Goal: Task Accomplishment & Management: Complete application form

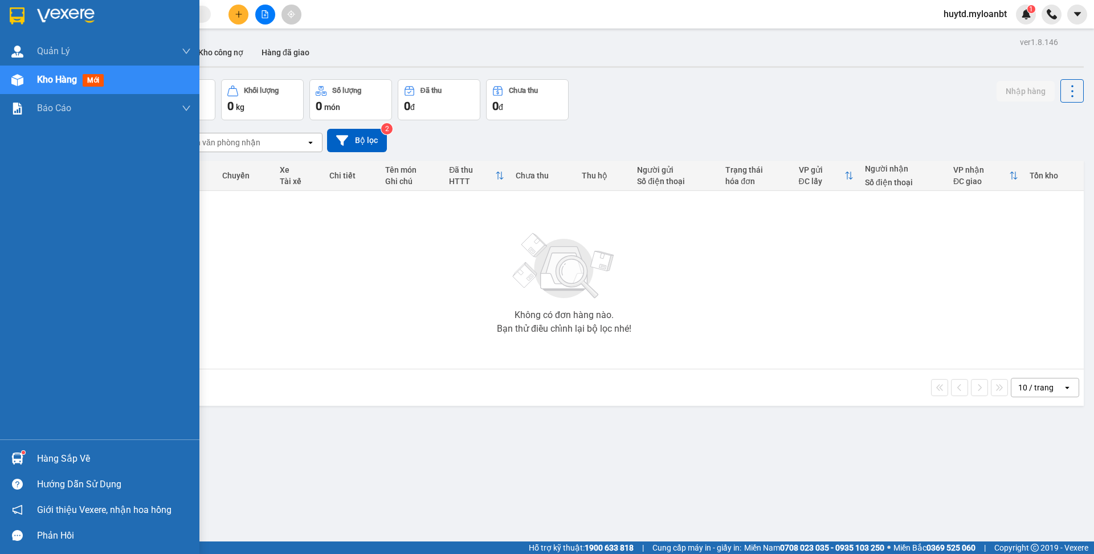
click at [31, 460] on div "Hàng sắp về" at bounding box center [99, 458] width 199 height 26
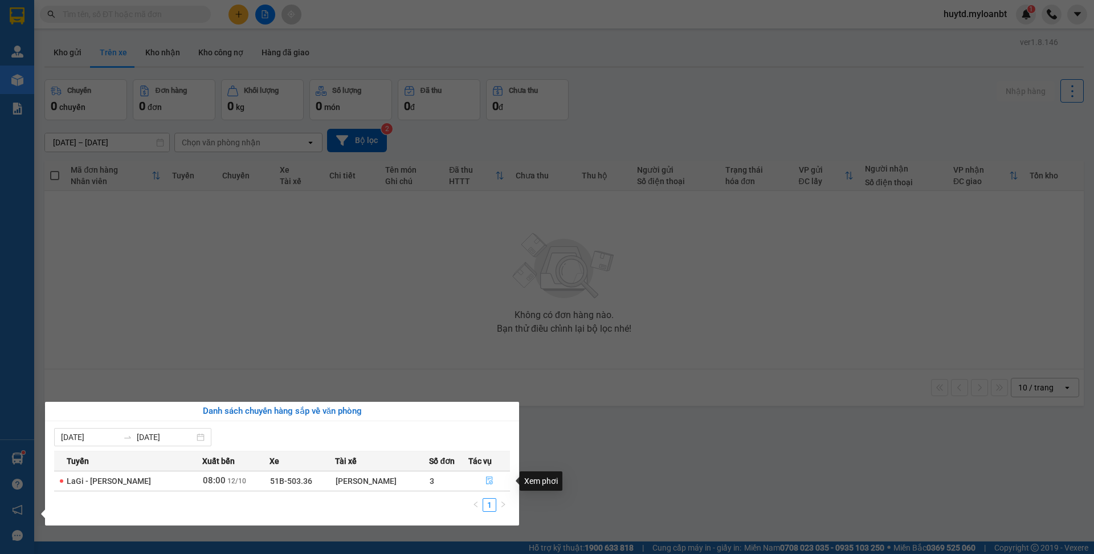
click at [487, 482] on icon "file-done" at bounding box center [489, 480] width 8 height 8
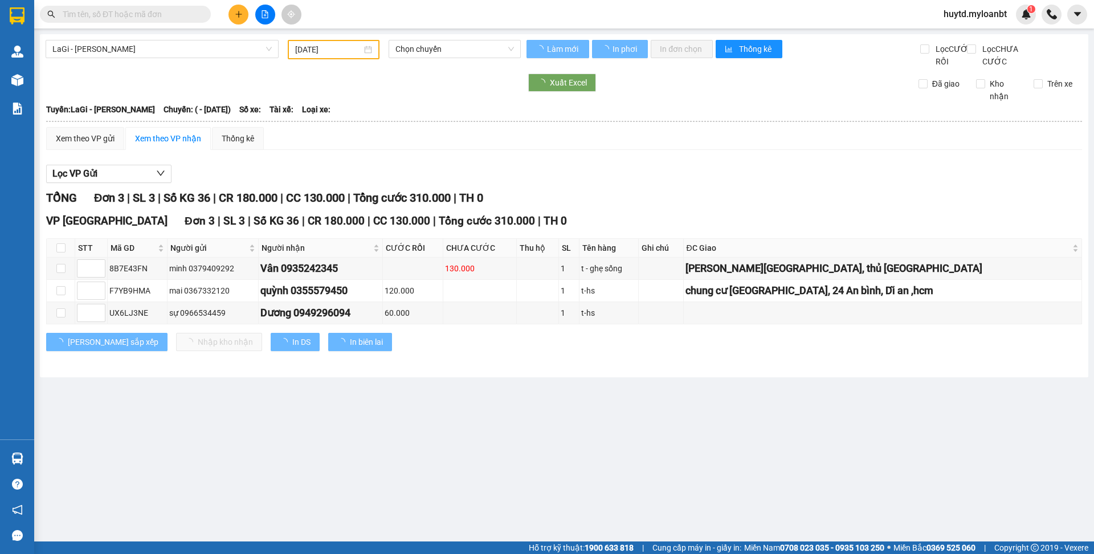
type input "[DATE]"
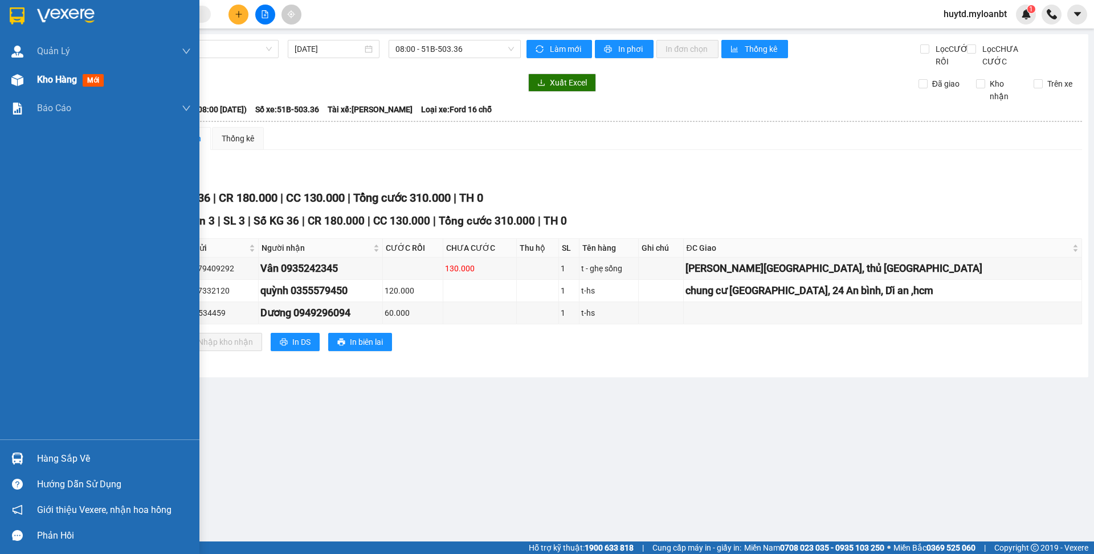
click at [37, 84] on div "Kho hàng mới" at bounding box center [72, 79] width 71 height 14
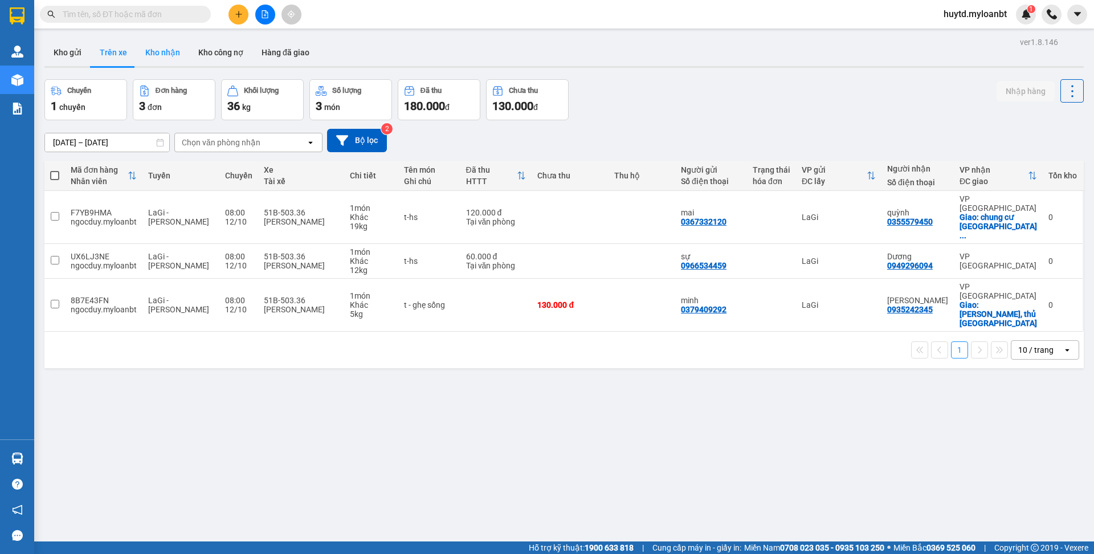
click at [158, 58] on button "Kho nhận" at bounding box center [162, 52] width 53 height 27
type input "[DATE] – [DATE]"
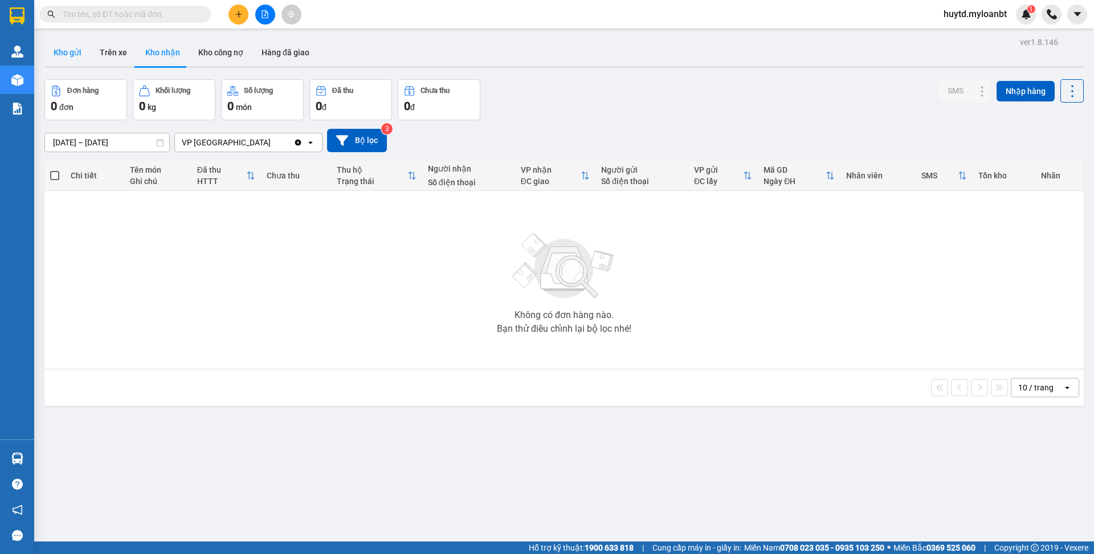
click at [76, 58] on button "Kho gửi" at bounding box center [67, 52] width 46 height 27
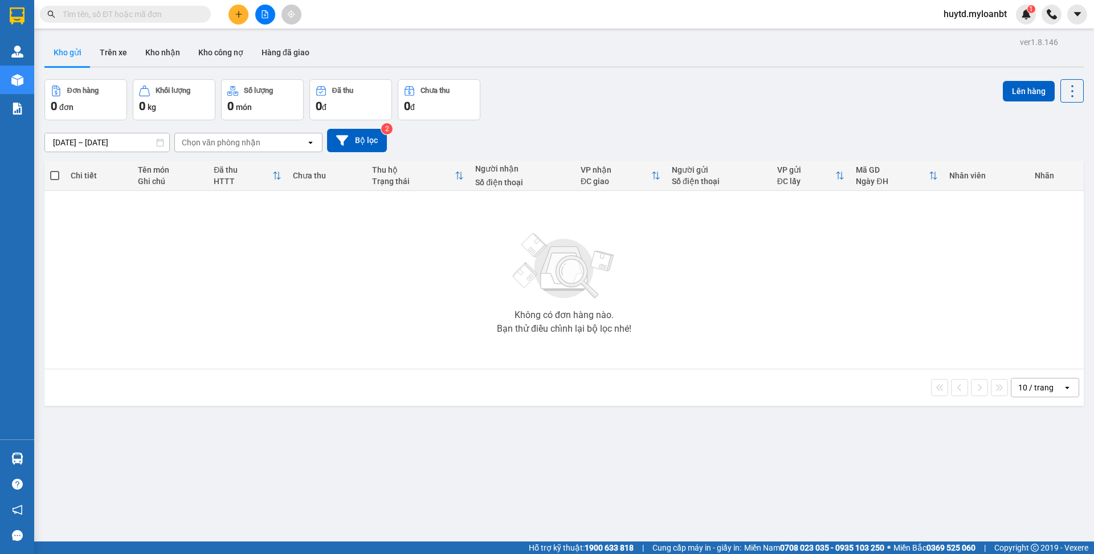
click at [244, 23] on div at bounding box center [264, 15] width 85 height 20
click at [244, 17] on button at bounding box center [238, 15] width 20 height 20
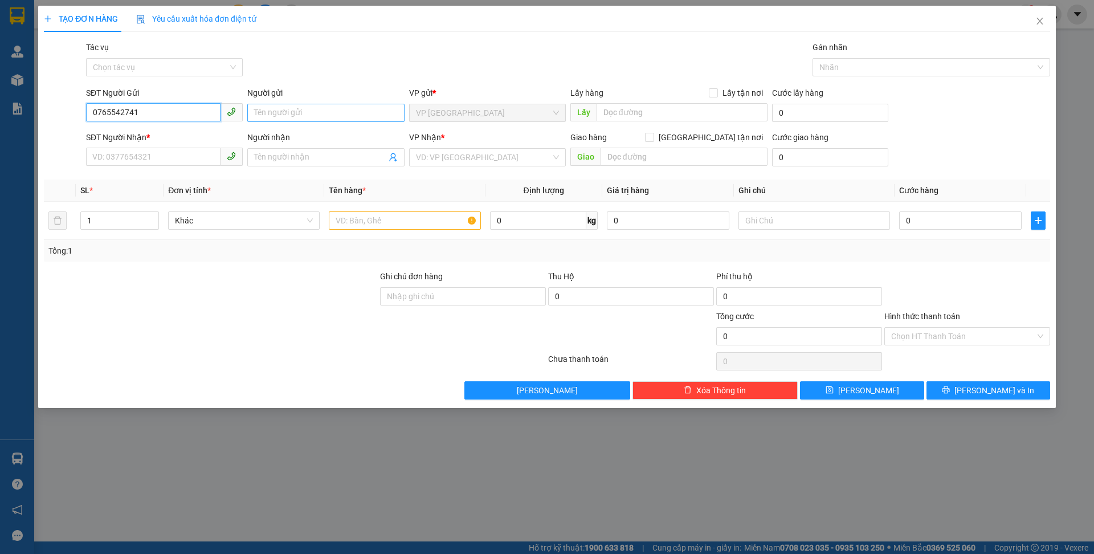
type input "0765542741"
click at [342, 113] on input "Người gửi" at bounding box center [325, 113] width 157 height 18
type input "u"
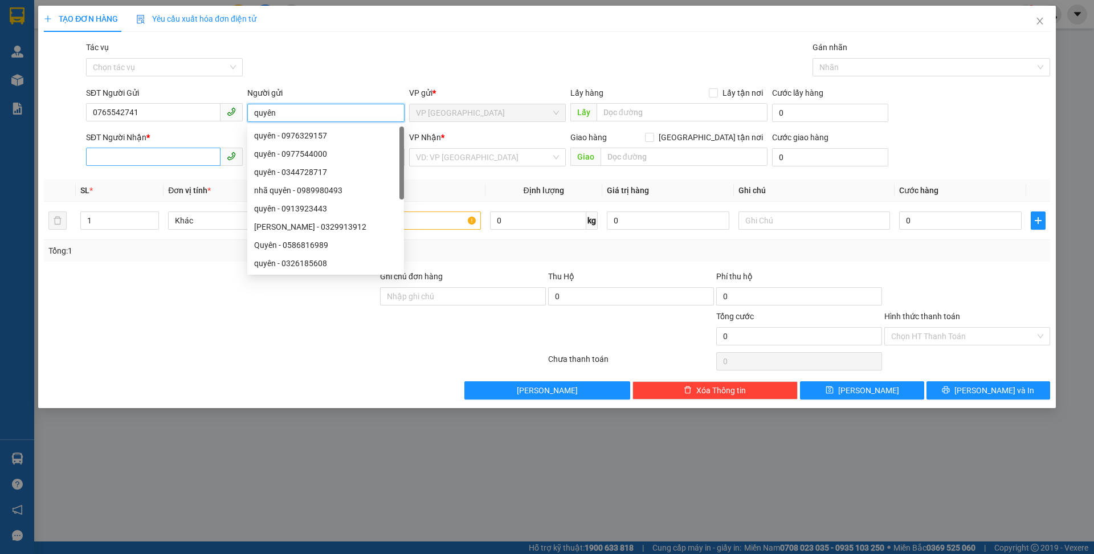
type input "quyên"
click at [126, 160] on input "SĐT Người Nhận *" at bounding box center [153, 157] width 134 height 18
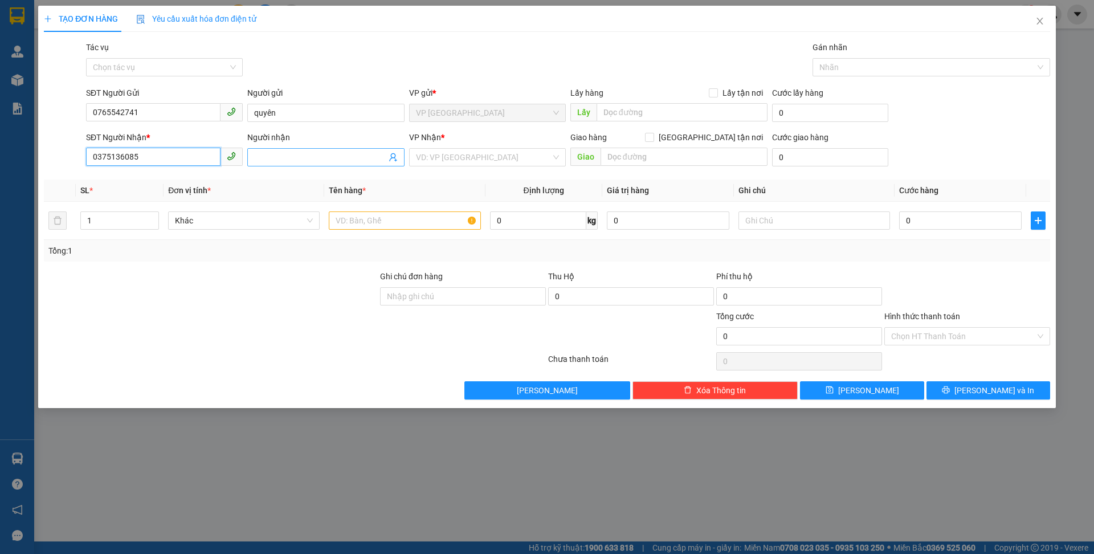
type input "0375136085"
click at [282, 163] on input "Người nhận" at bounding box center [320, 157] width 132 height 13
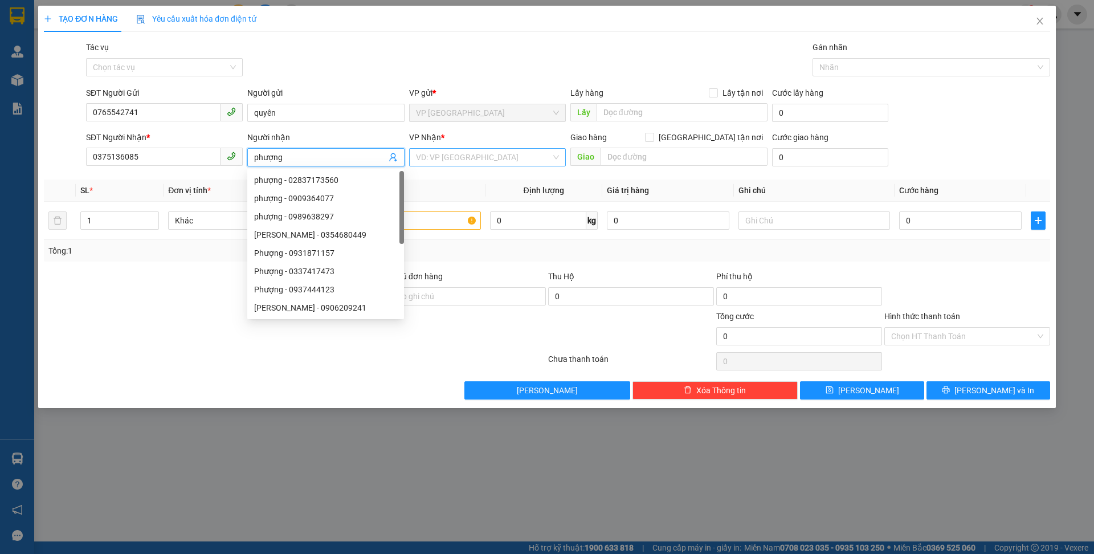
type input "phượng"
click at [461, 159] on input "search" at bounding box center [483, 157] width 135 height 17
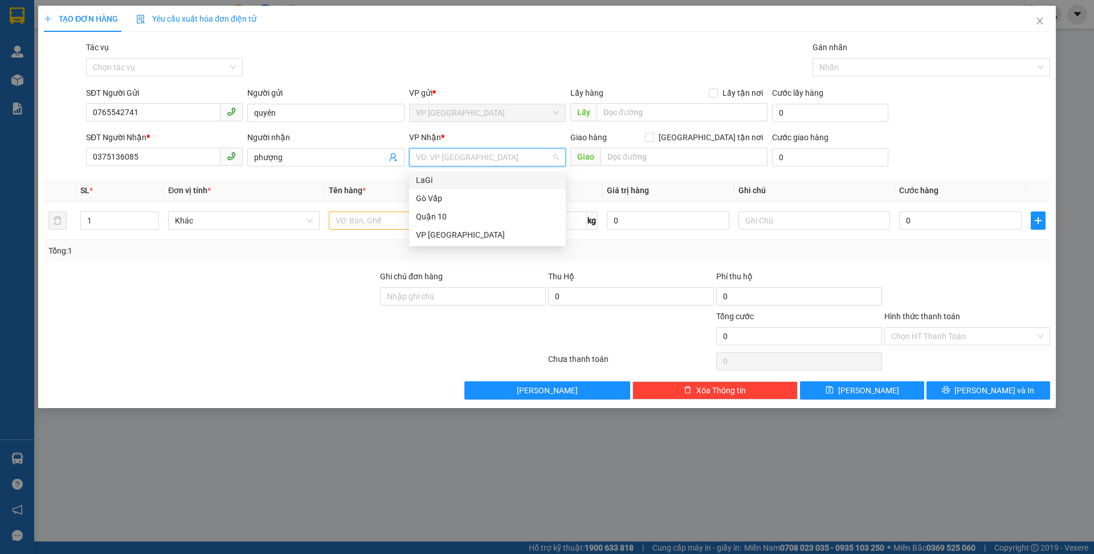
click at [460, 176] on div "LaGi" at bounding box center [487, 180] width 143 height 13
click at [373, 219] on input "text" at bounding box center [405, 220] width 152 height 18
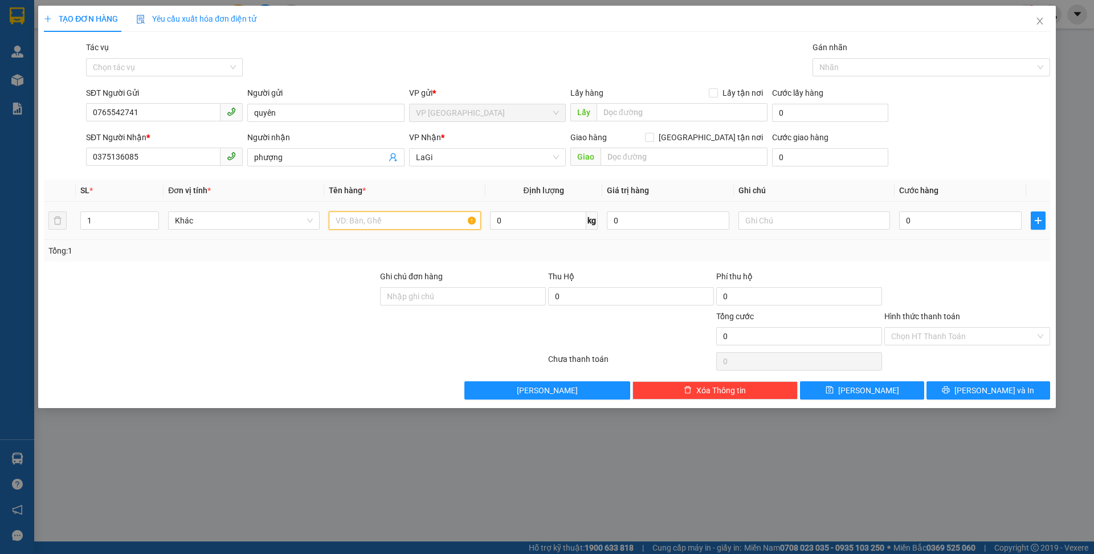
click at [390, 214] on input "text" at bounding box center [405, 220] width 152 height 18
click at [691, 150] on input "text" at bounding box center [683, 157] width 167 height 18
type input "d"
type input "dốc 12 khách sạn [GEOGRAPHIC_DATA]"
click at [385, 207] on td at bounding box center [404, 221] width 161 height 38
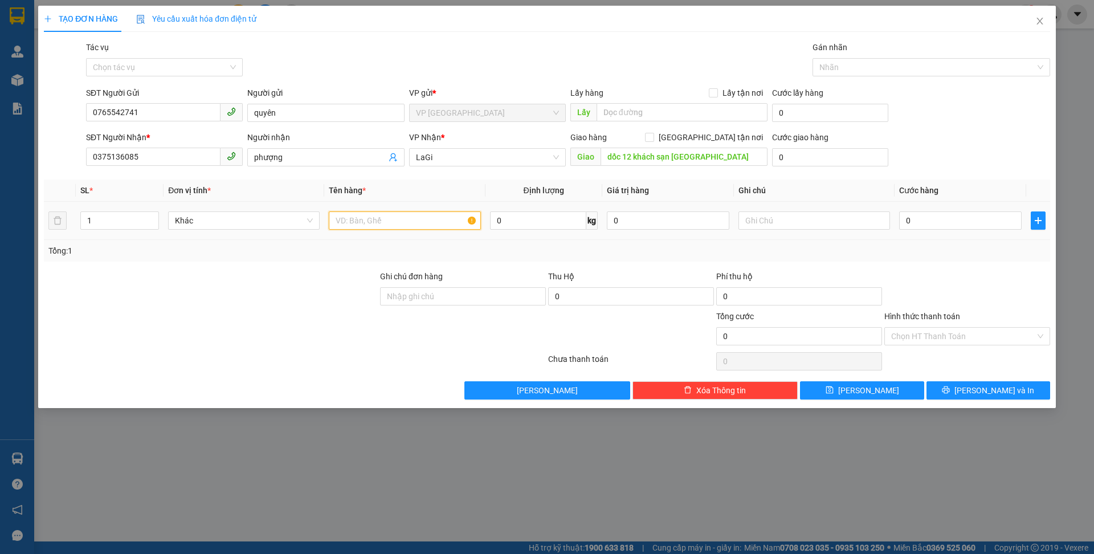
click at [393, 219] on input "text" at bounding box center [405, 220] width 152 height 18
type input "tệp giấy tờ"
click at [950, 210] on div "0" at bounding box center [960, 220] width 122 height 23
click at [953, 219] on input "0" at bounding box center [960, 220] width 122 height 18
type input "6"
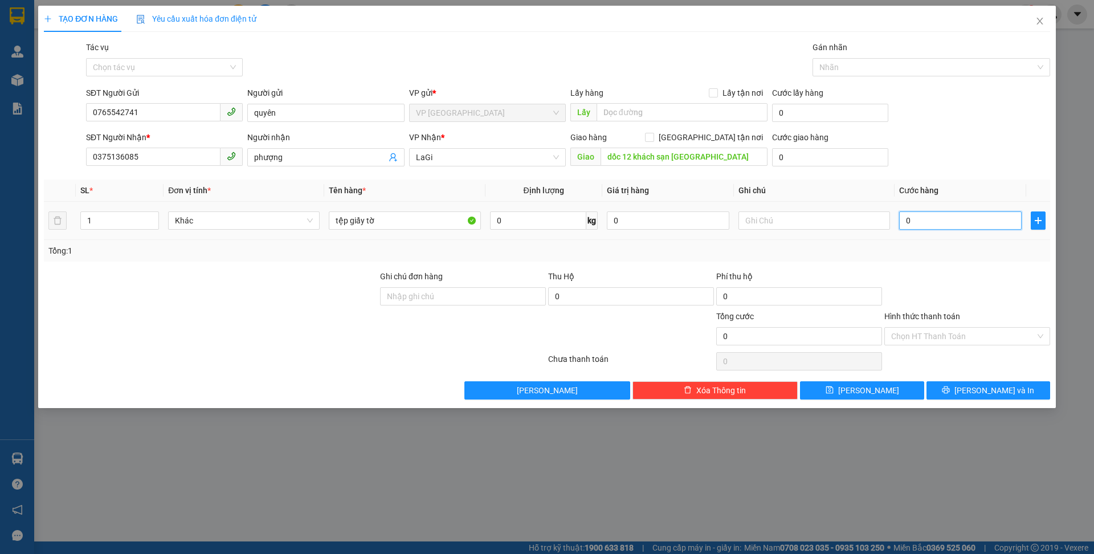
type input "6"
type input "60"
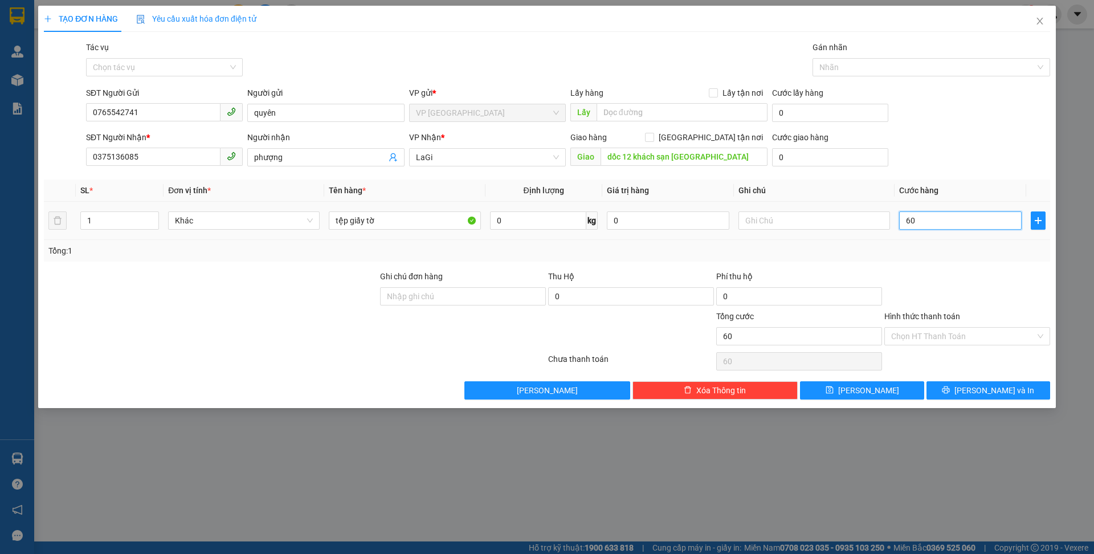
type input "600"
type input "6.000"
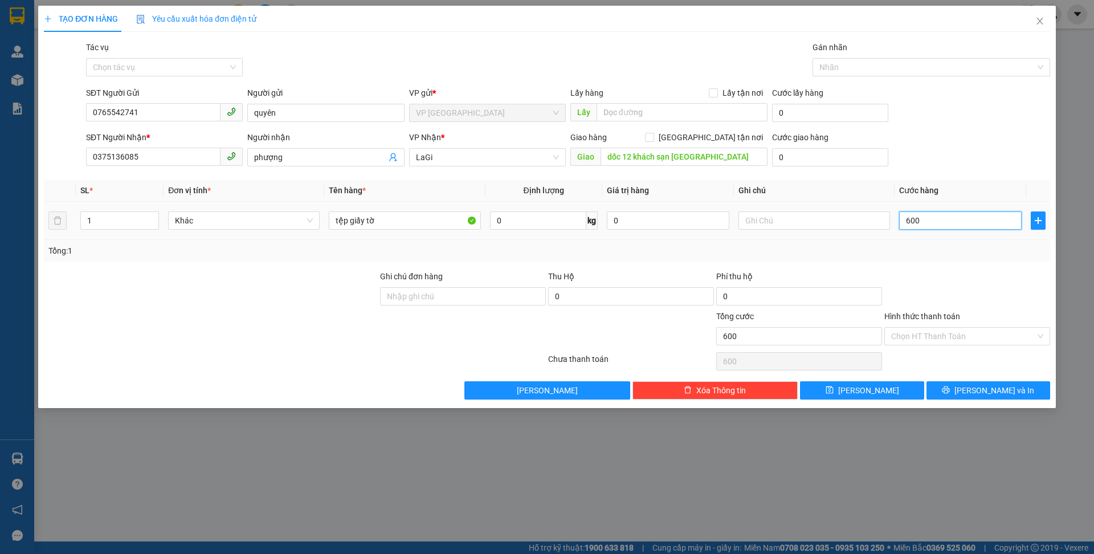
type input "6.000"
type input "60.000"
type input "6.000"
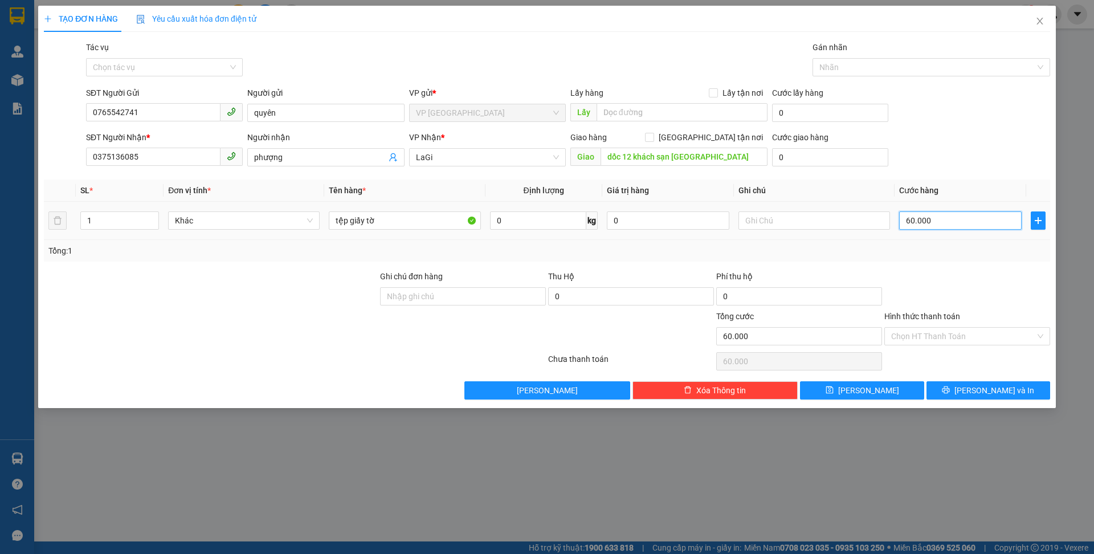
type input "6.000"
type input "600"
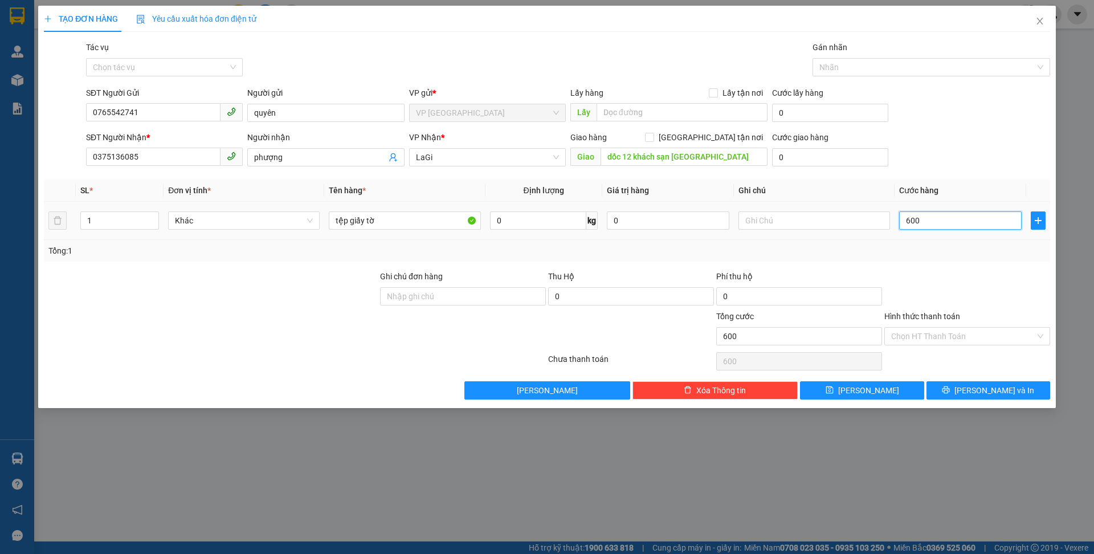
type input "60"
type input "6"
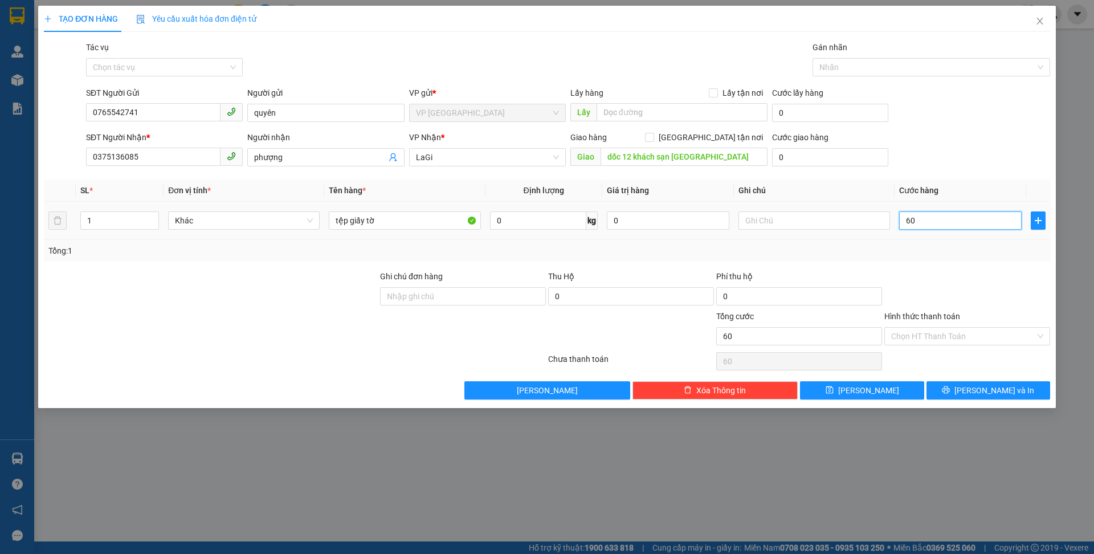
type input "6"
type input "0"
type input "05"
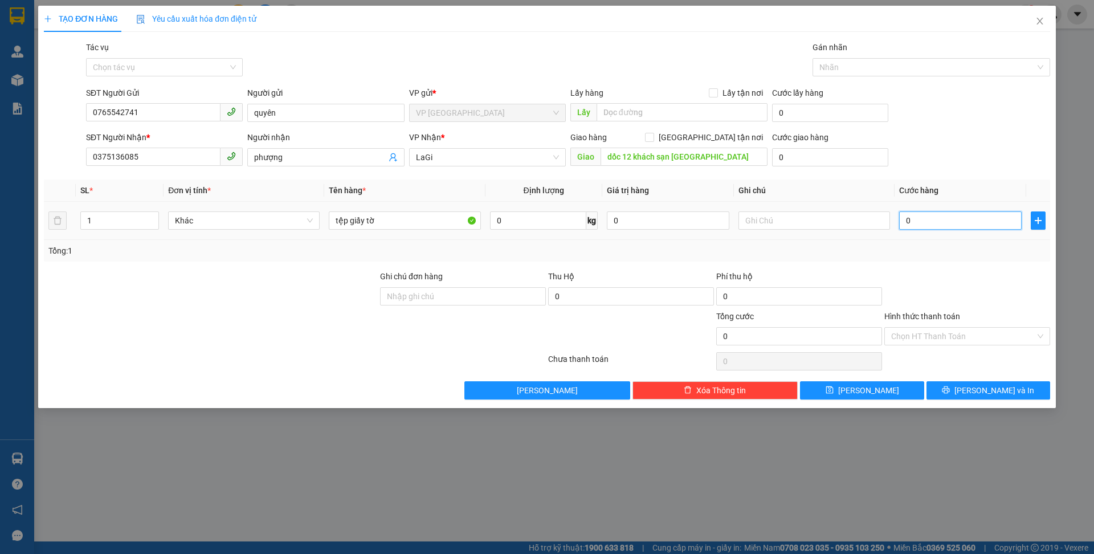
type input "5"
type input "050"
type input "50"
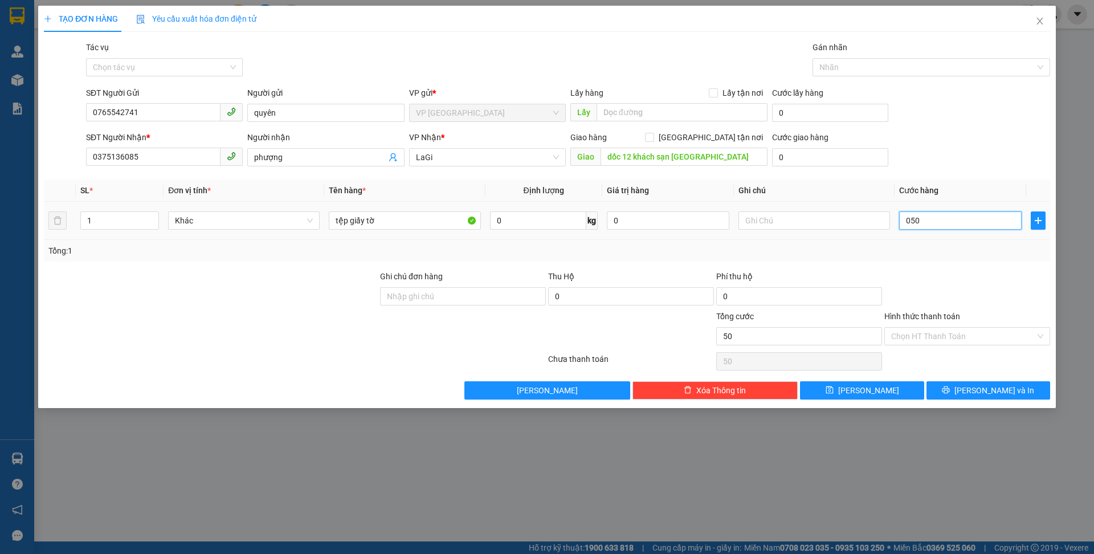
type input "0.500"
type input "500"
type input "05.000"
type input "5.000"
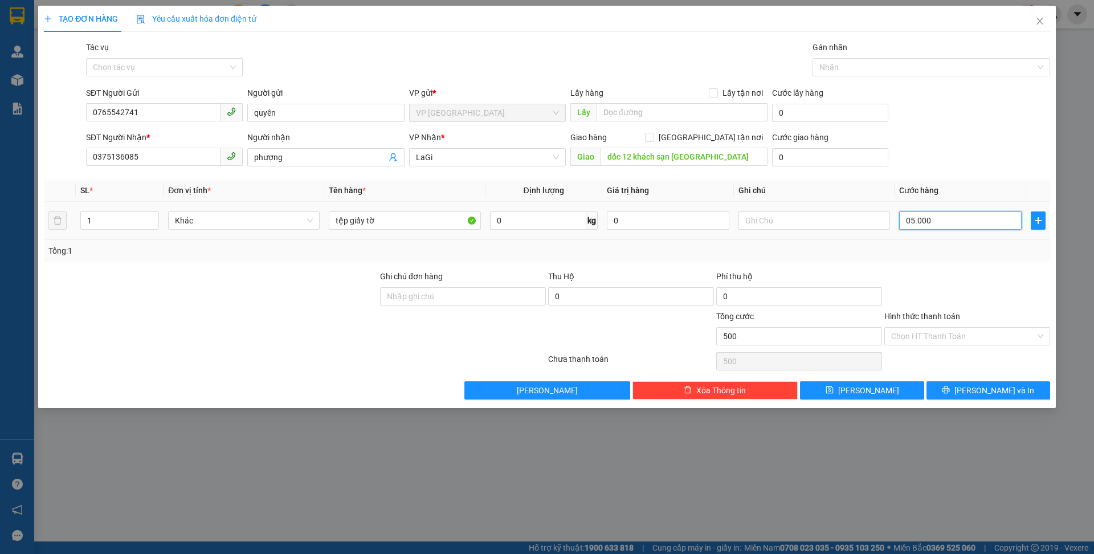
type input "5.000"
type input "050.000"
type input "50.000"
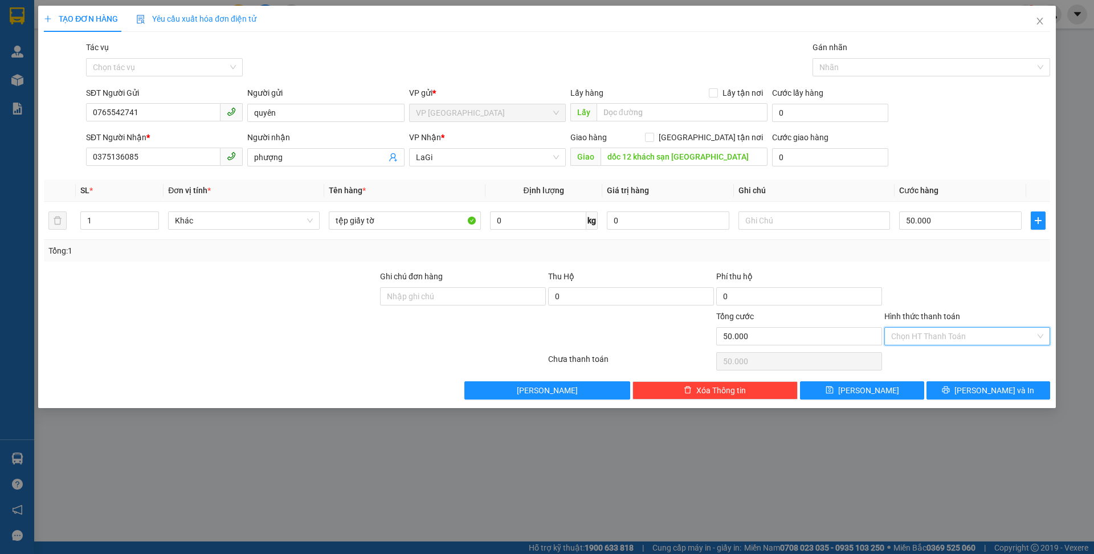
click at [959, 330] on input "Hình thức thanh toán" at bounding box center [963, 336] width 144 height 17
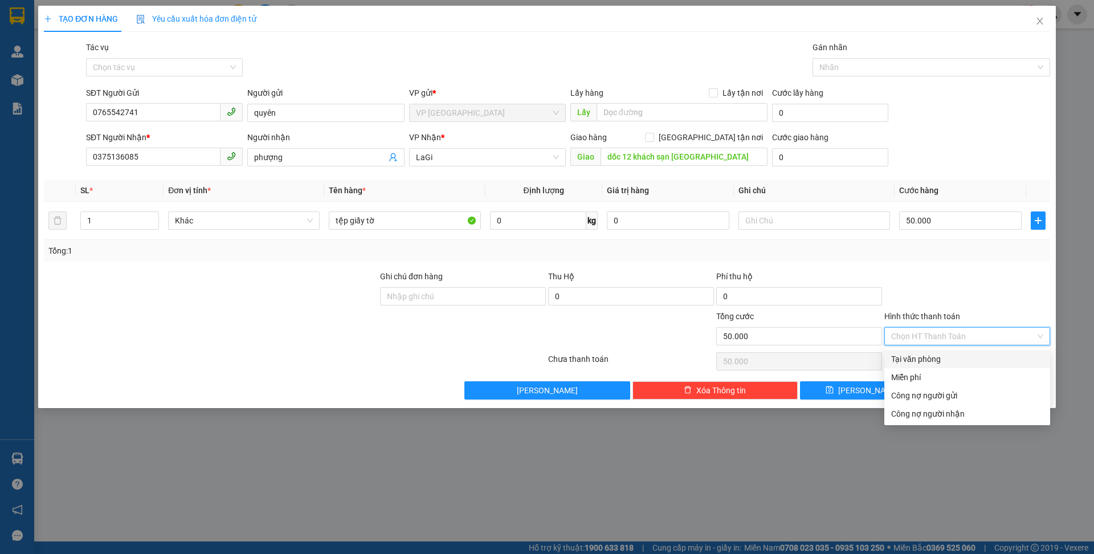
click at [944, 359] on div "Tại văn phòng" at bounding box center [967, 359] width 152 height 13
type input "0"
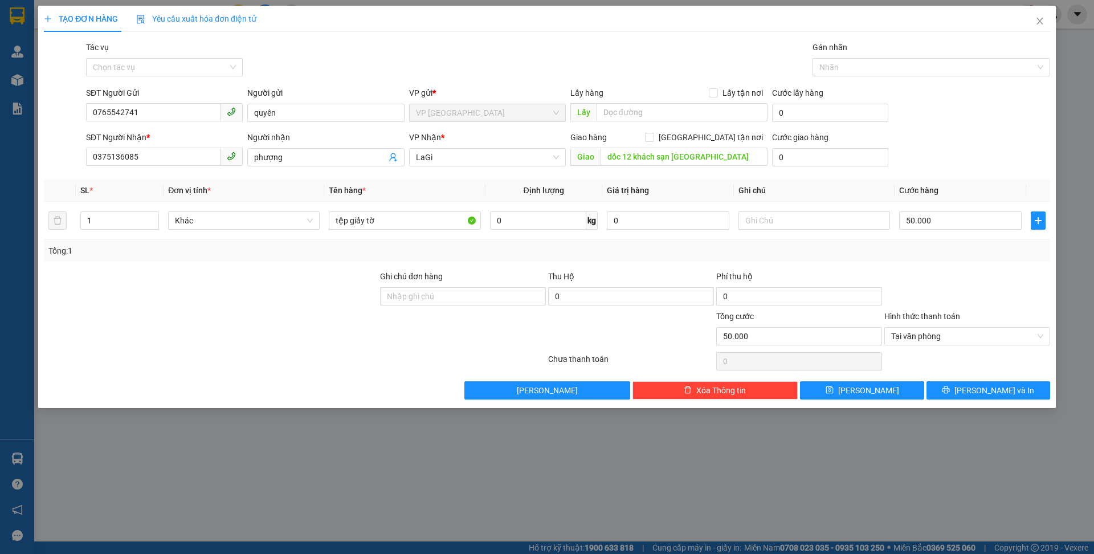
click at [934, 260] on div "Tổng: 1" at bounding box center [547, 251] width 1006 height 22
click at [996, 392] on span "[PERSON_NAME] và In" at bounding box center [994, 390] width 80 height 13
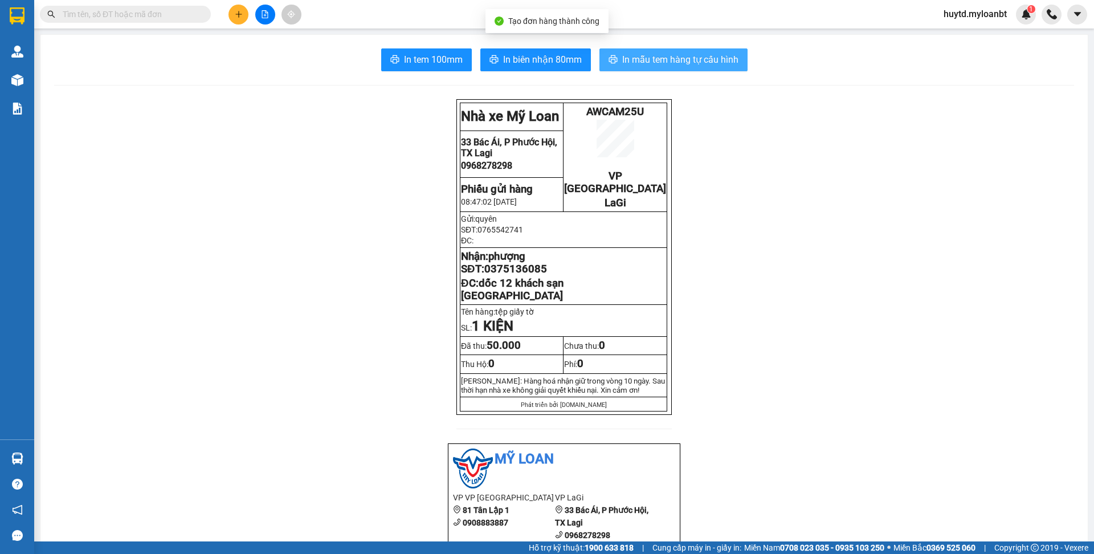
click at [677, 54] on span "In mẫu tem hàng tự cấu hình" at bounding box center [680, 59] width 116 height 14
click at [647, 67] on button "In mẫu tem hàng tự cấu hình" at bounding box center [673, 59] width 148 height 23
